Goal: Information Seeking & Learning: Learn about a topic

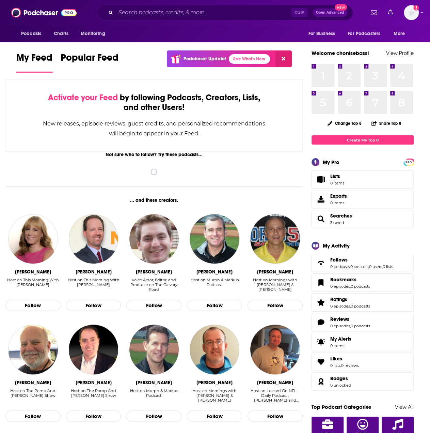
click at [144, 13] on input "Search podcasts, credits, & more..." at bounding box center [204, 12] width 176 height 11
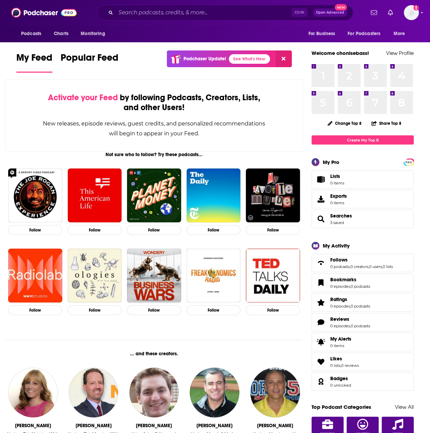
click at [163, 18] on div "Ctrl K Open Advanced New" at bounding box center [225, 13] width 256 height 16
click at [163, 16] on input "Search podcasts, credits, & more..." at bounding box center [204, 12] width 176 height 11
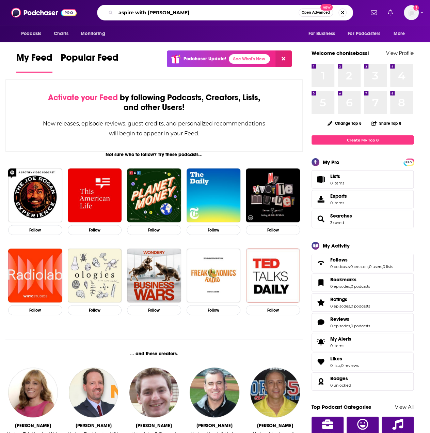
type input "aspire with [PERSON_NAME]"
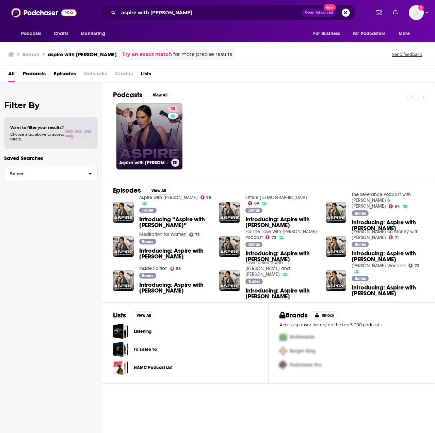
click at [151, 125] on link "78 Aspire with [PERSON_NAME]" at bounding box center [149, 136] width 66 height 66
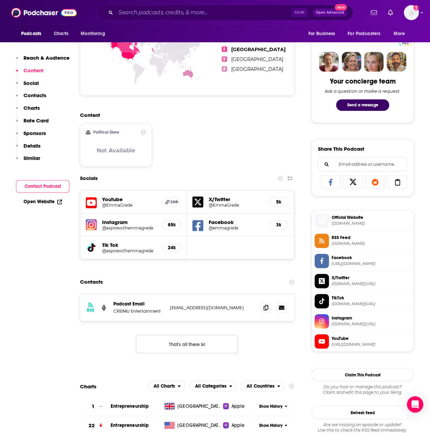
scroll to position [341, 0]
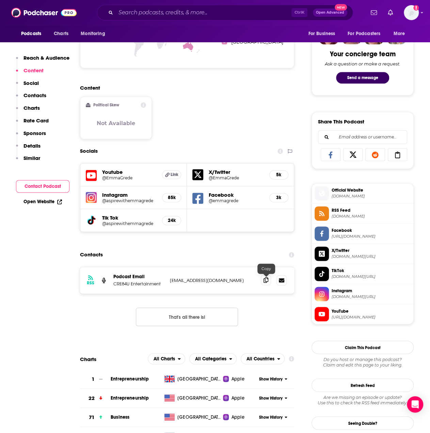
click at [267, 281] on icon at bounding box center [266, 279] width 5 height 5
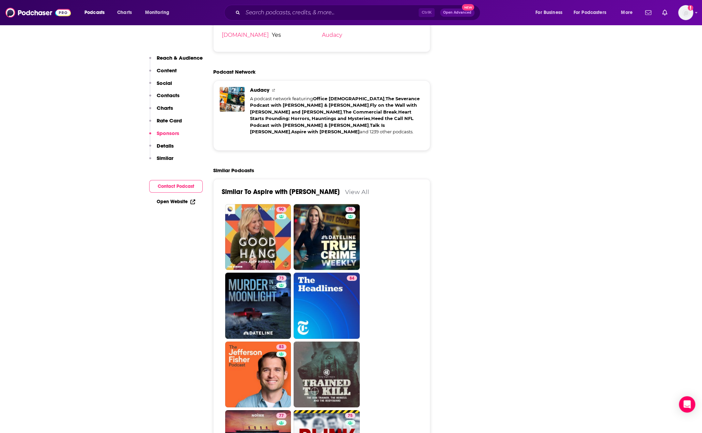
scroll to position [1294, 0]
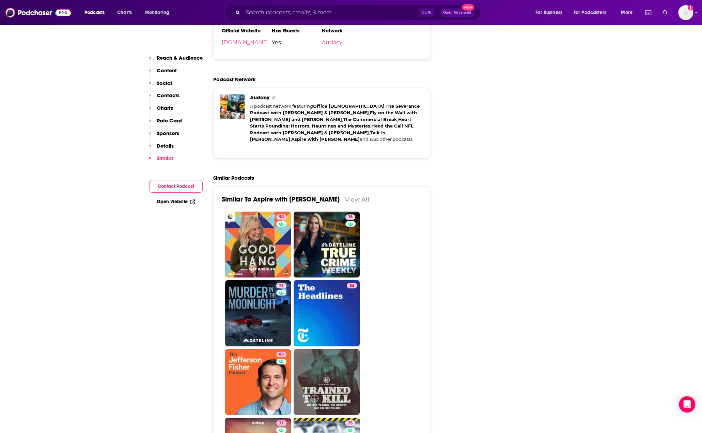
click at [345, 196] on link "View All" at bounding box center [357, 199] width 24 height 7
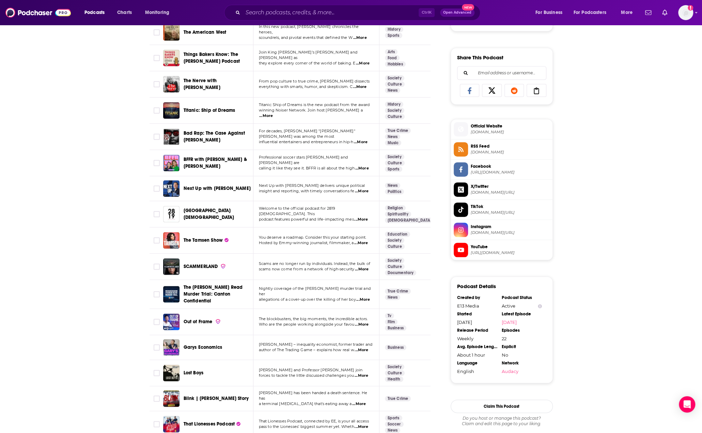
scroll to position [409, 0]
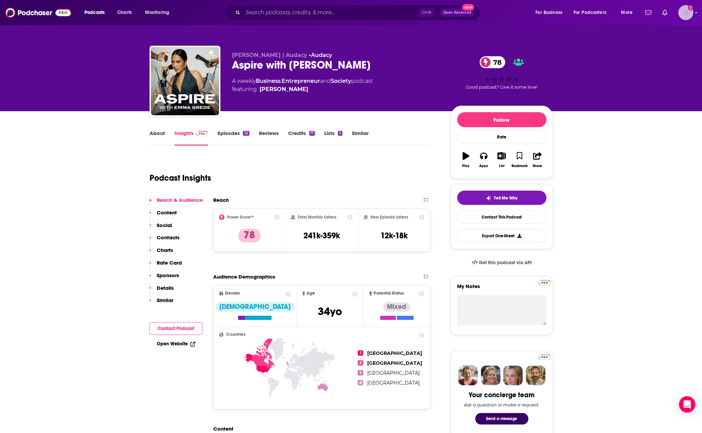
click at [430, 18] on div "Logged in as chonisebass" at bounding box center [685, 12] width 15 height 15
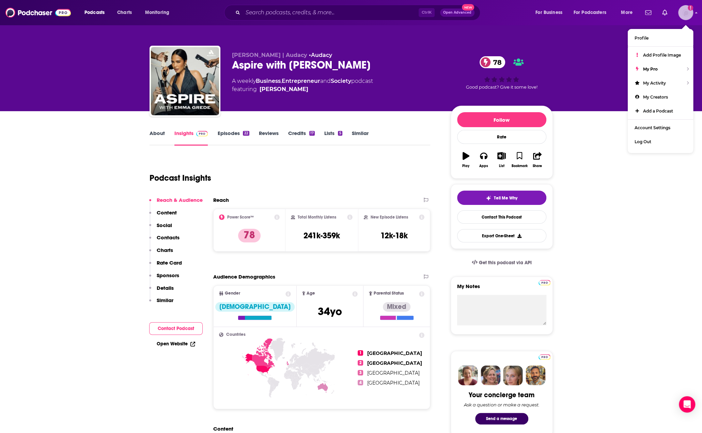
click at [430, 15] on img "Logged in as chonisebass" at bounding box center [685, 12] width 15 height 15
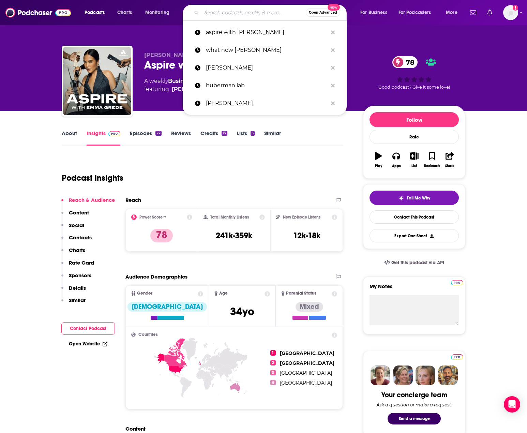
click at [256, 14] on input "Search podcasts, credits, & more..." at bounding box center [253, 12] width 104 height 11
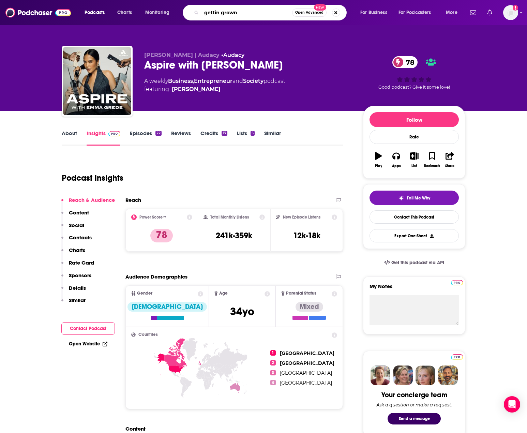
type input "gettin grown"
click at [251, 15] on input "gettin grown" at bounding box center [246, 12] width 91 height 11
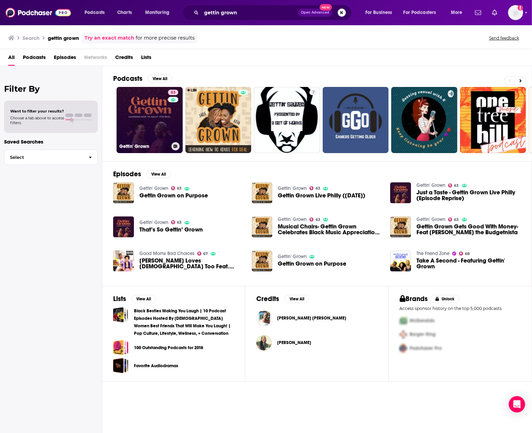
click at [151, 121] on link "63 Gettin' Grown" at bounding box center [149, 120] width 66 height 66
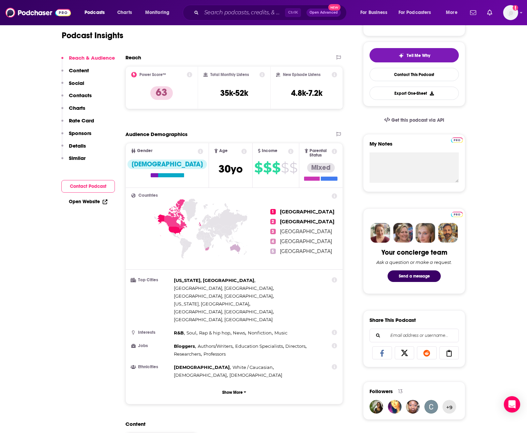
scroll to position [272, 0]
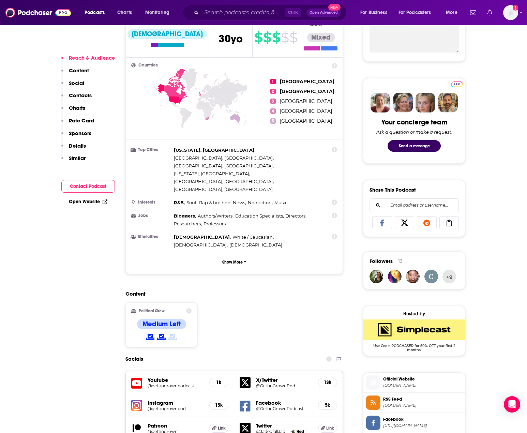
click at [203, 290] on div "Content Political Skew Medium Left" at bounding box center [233, 321] width 217 height 62
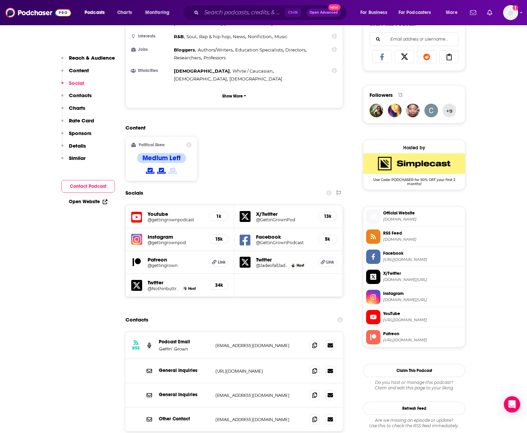
scroll to position [511, 0]
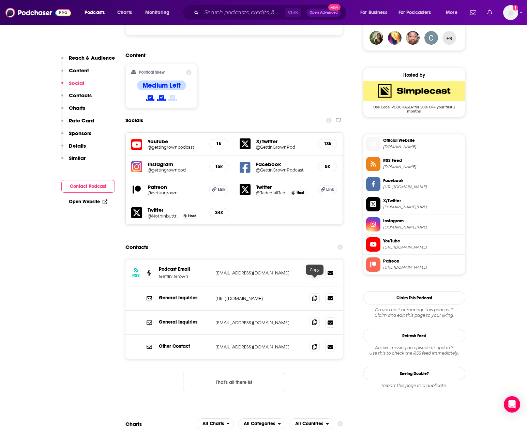
click at [315, 317] on span at bounding box center [314, 322] width 10 height 10
click at [313, 295] on icon at bounding box center [314, 297] width 5 height 5
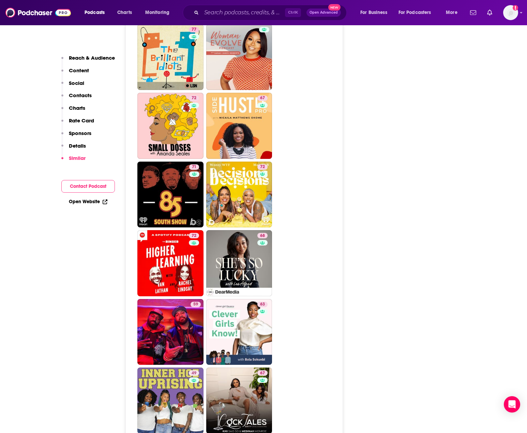
scroll to position [1703, 0]
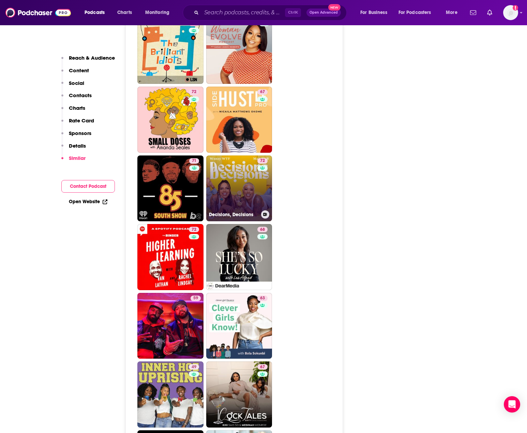
click at [245, 155] on link "72 Decisions, Decisions" at bounding box center [239, 188] width 66 height 66
type input "[URL][DOMAIN_NAME]"
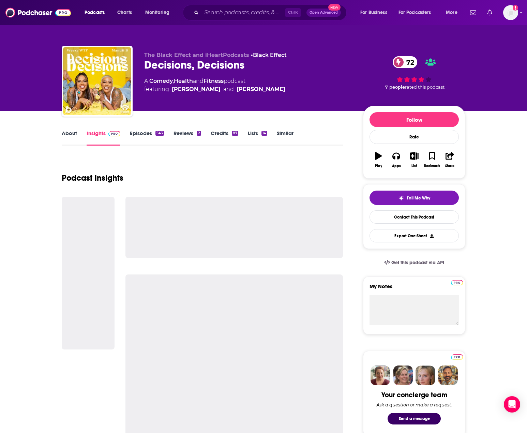
click at [153, 136] on link "Episodes 543" at bounding box center [147, 138] width 34 height 16
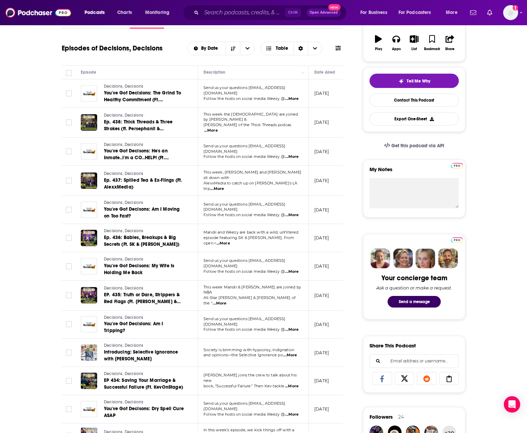
scroll to position [136, 0]
